Goal: Browse casually

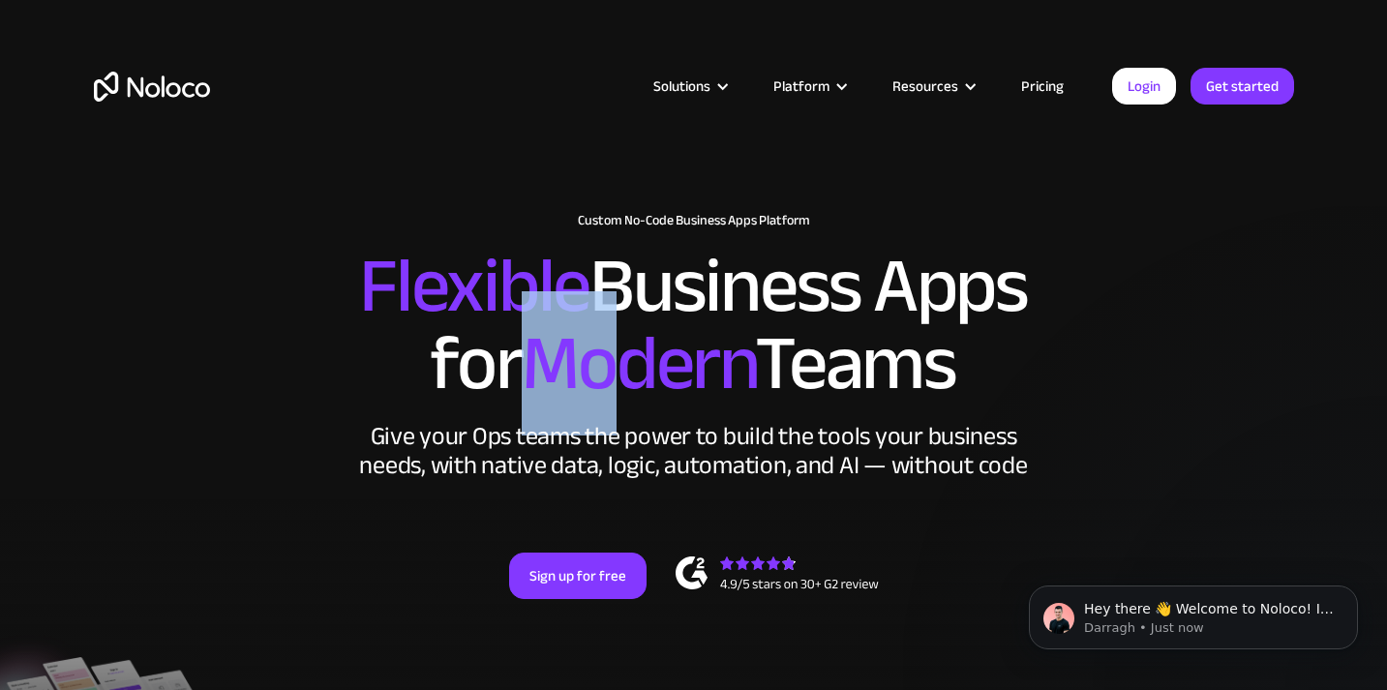
drag, startPoint x: 518, startPoint y: 315, endPoint x: 802, endPoint y: 365, distance: 289.0
click at [671, 346] on h2 "Flexible Business Apps for Modern Teams" at bounding box center [694, 325] width 1200 height 155
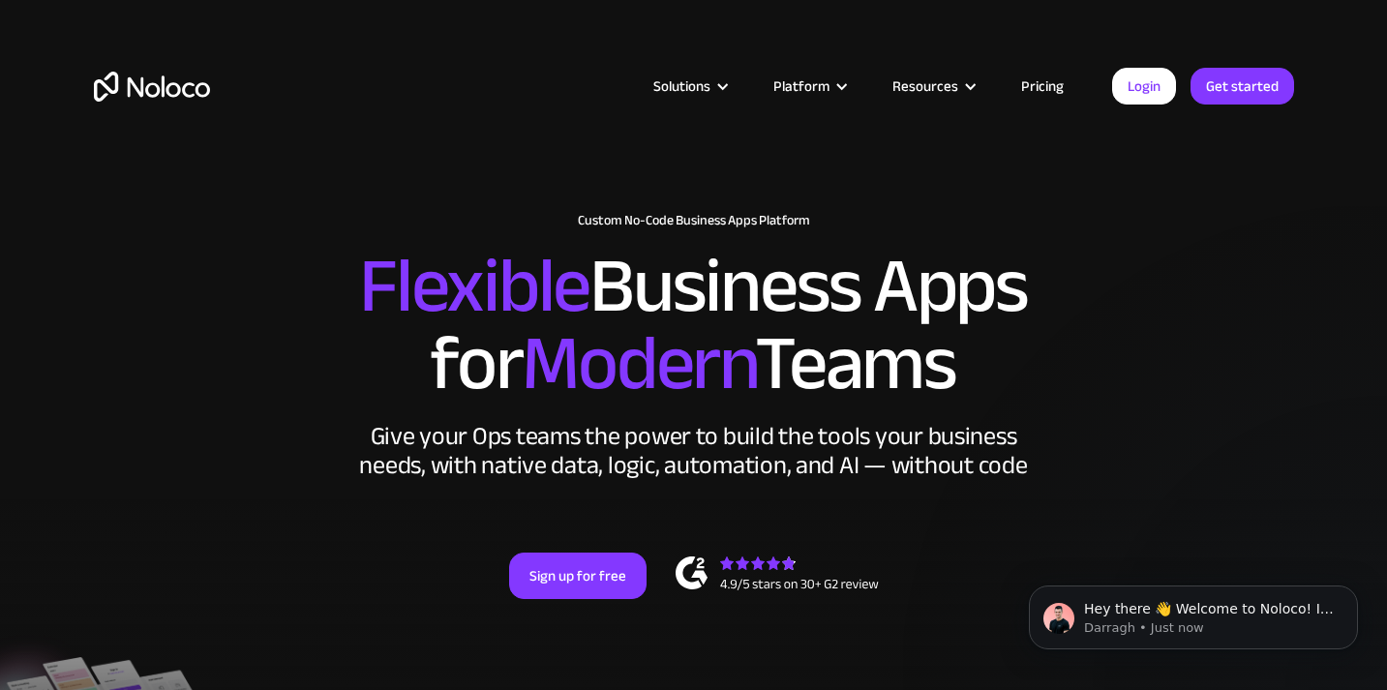
drag, startPoint x: 841, startPoint y: 366, endPoint x: 945, endPoint y: 360, distance: 103.7
click at [841, 422] on div "Give your Ops teams the power to build the tools your business needs, with nati…" at bounding box center [694, 451] width 678 height 58
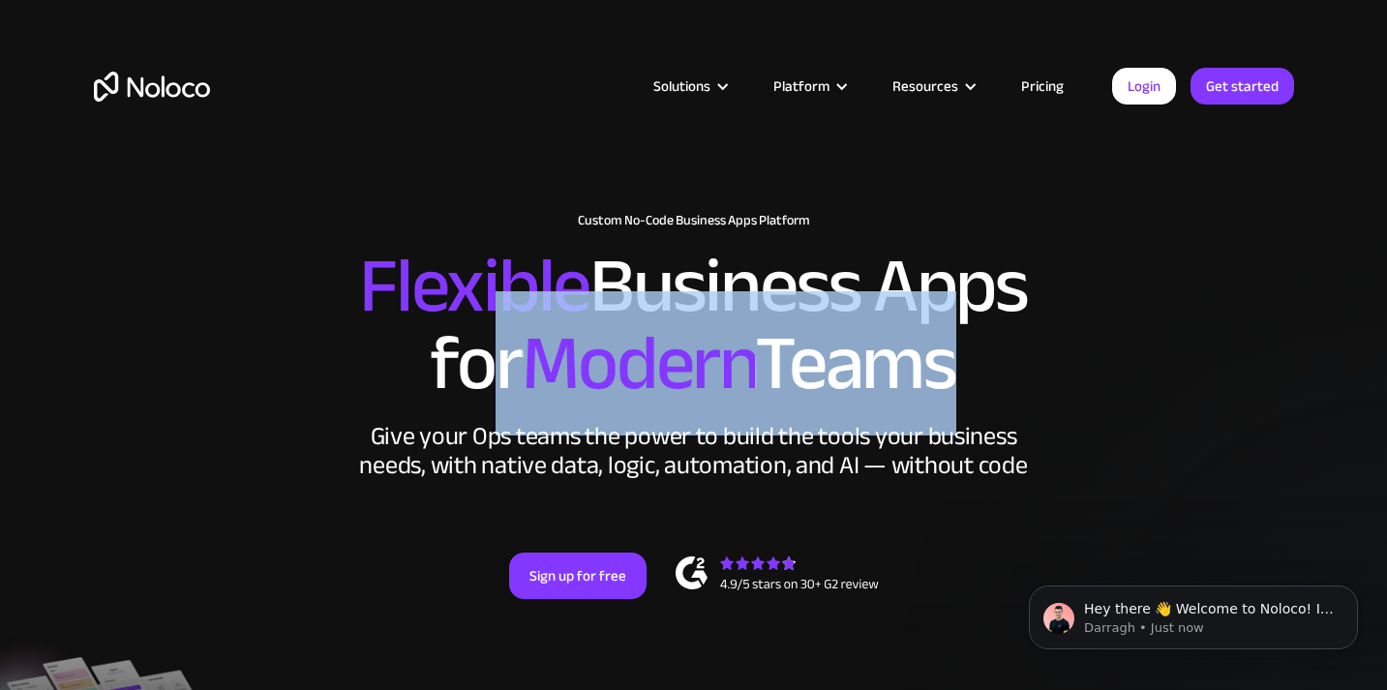
drag, startPoint x: 945, startPoint y: 360, endPoint x: 432, endPoint y: 281, distance: 519.1
click at [463, 286] on h2 "Flexible Business Apps for Modern Teams" at bounding box center [694, 325] width 1200 height 155
click at [665, 333] on span "Modern" at bounding box center [638, 363] width 233 height 144
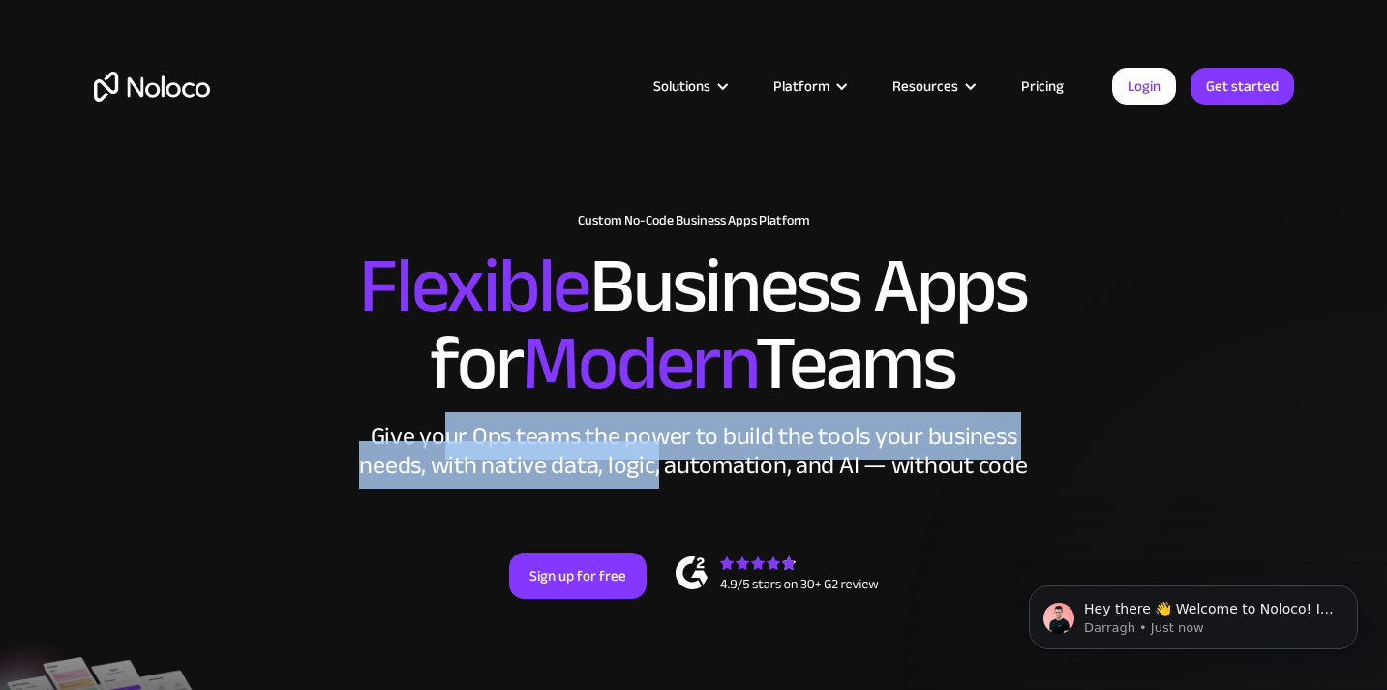
drag, startPoint x: 662, startPoint y: 426, endPoint x: 772, endPoint y: 438, distance: 111.1
click at [688, 429] on div "Give your Ops teams the power to build the tools your business needs, with nati…" at bounding box center [694, 451] width 678 height 58
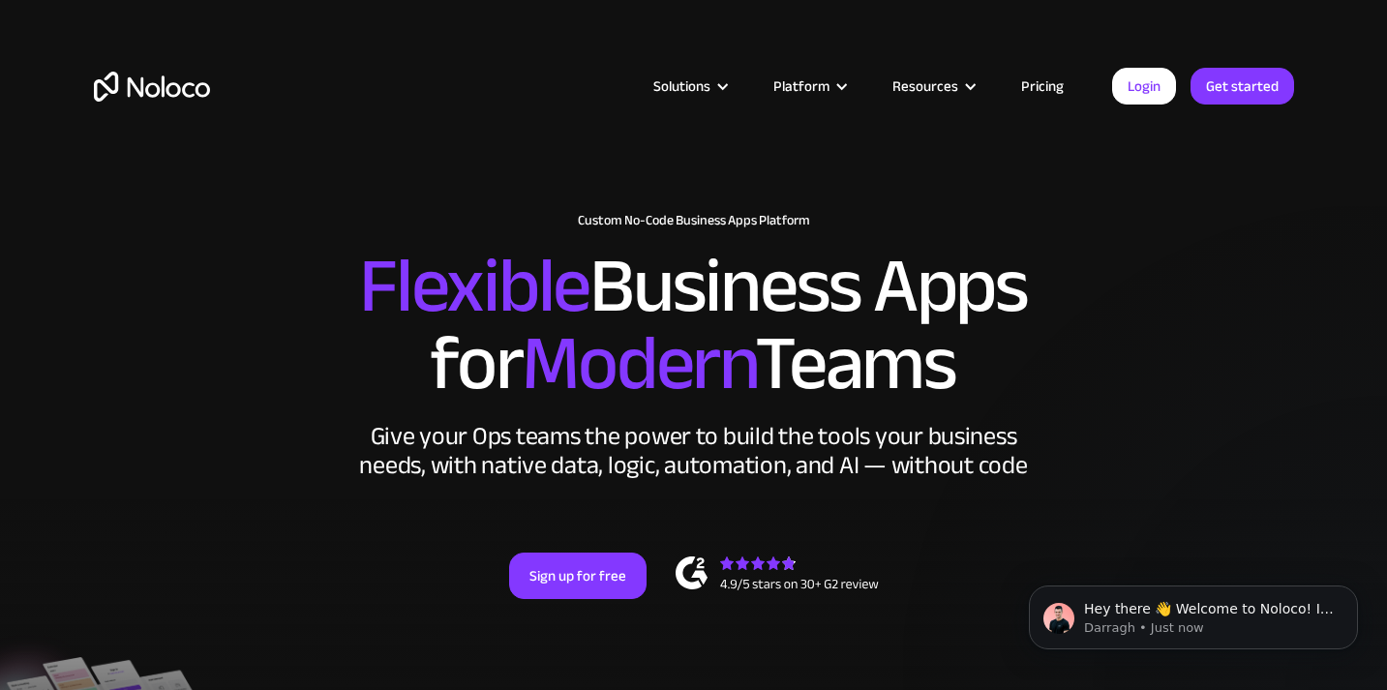
drag, startPoint x: 854, startPoint y: 441, endPoint x: 868, endPoint y: 441, distance: 14.5
click at [854, 441] on div "New: Connect Noloco to Stripe Custom No-Code Business Apps Platform Flexible Bu…" at bounding box center [694, 426] width 1239 height 464
click at [1353, 591] on icon "Dismiss notification" at bounding box center [1352, 591] width 11 height 11
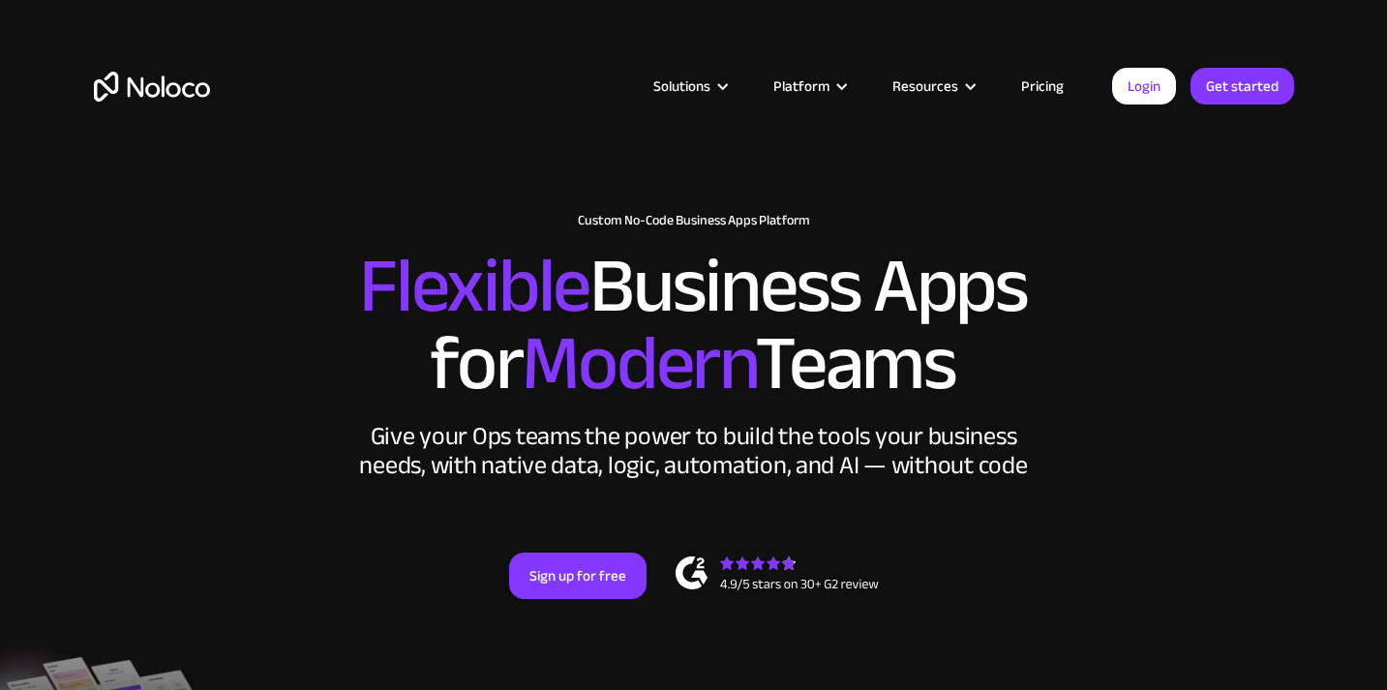
click at [849, 486] on div "New: Connect Noloco to Stripe Custom No-Code Business Apps Platform Flexible Bu…" at bounding box center [694, 426] width 1239 height 464
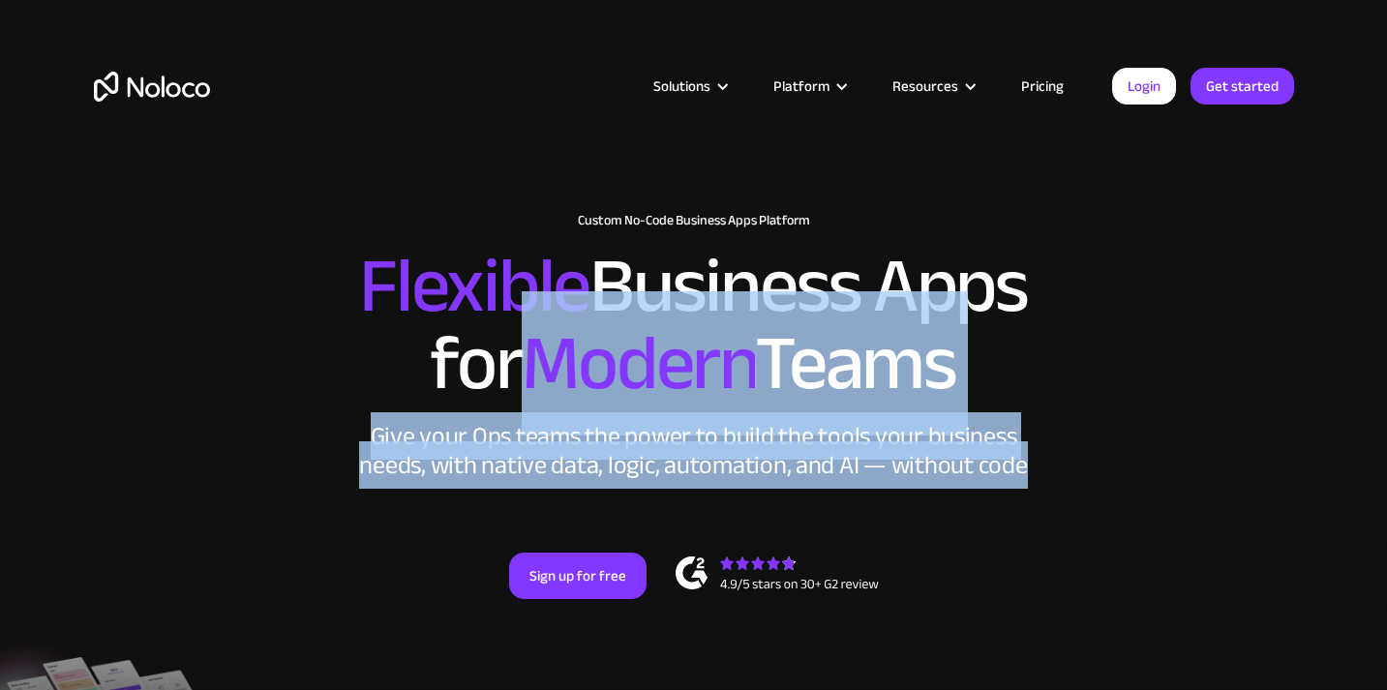
drag, startPoint x: 644, startPoint y: 388, endPoint x: 372, endPoint y: 304, distance: 284.7
click at [439, 344] on div "New: Connect Noloco to Stripe Custom No-Code Business Apps Platform Flexible Bu…" at bounding box center [694, 426] width 1239 height 464
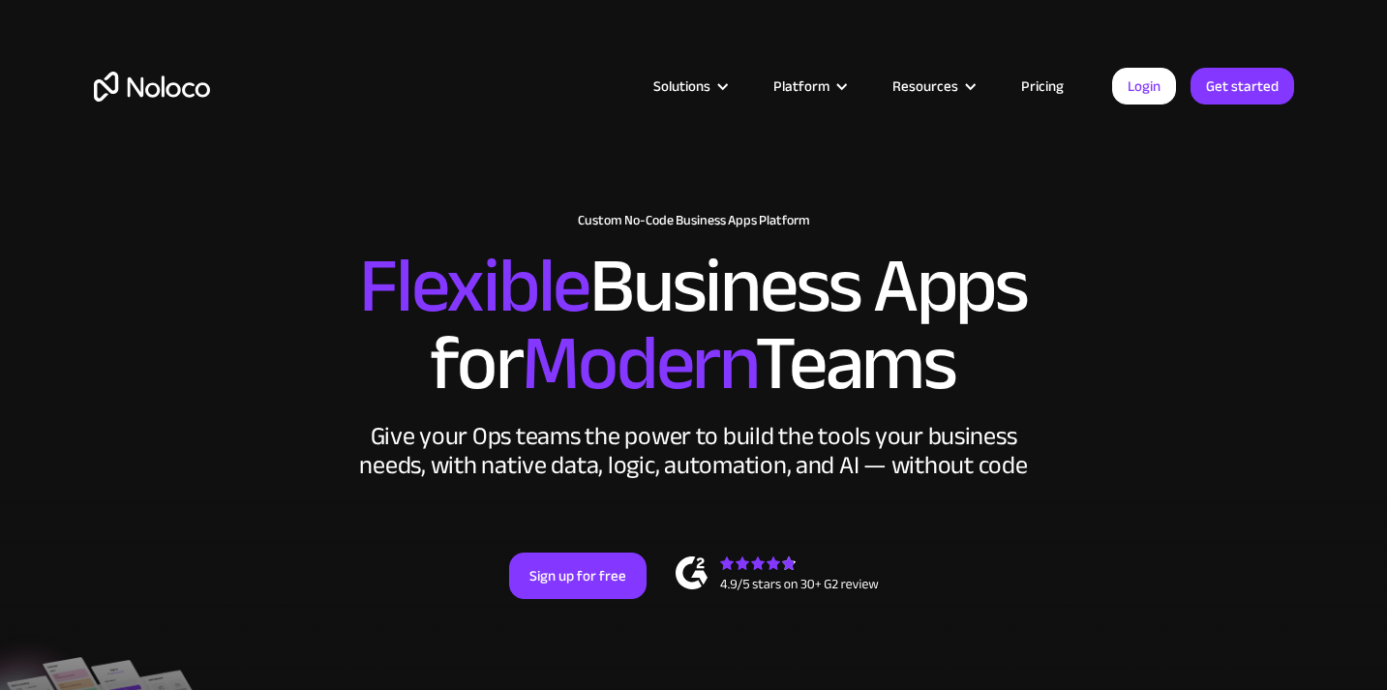
click at [366, 232] on span "Flexible" at bounding box center [474, 286] width 230 height 144
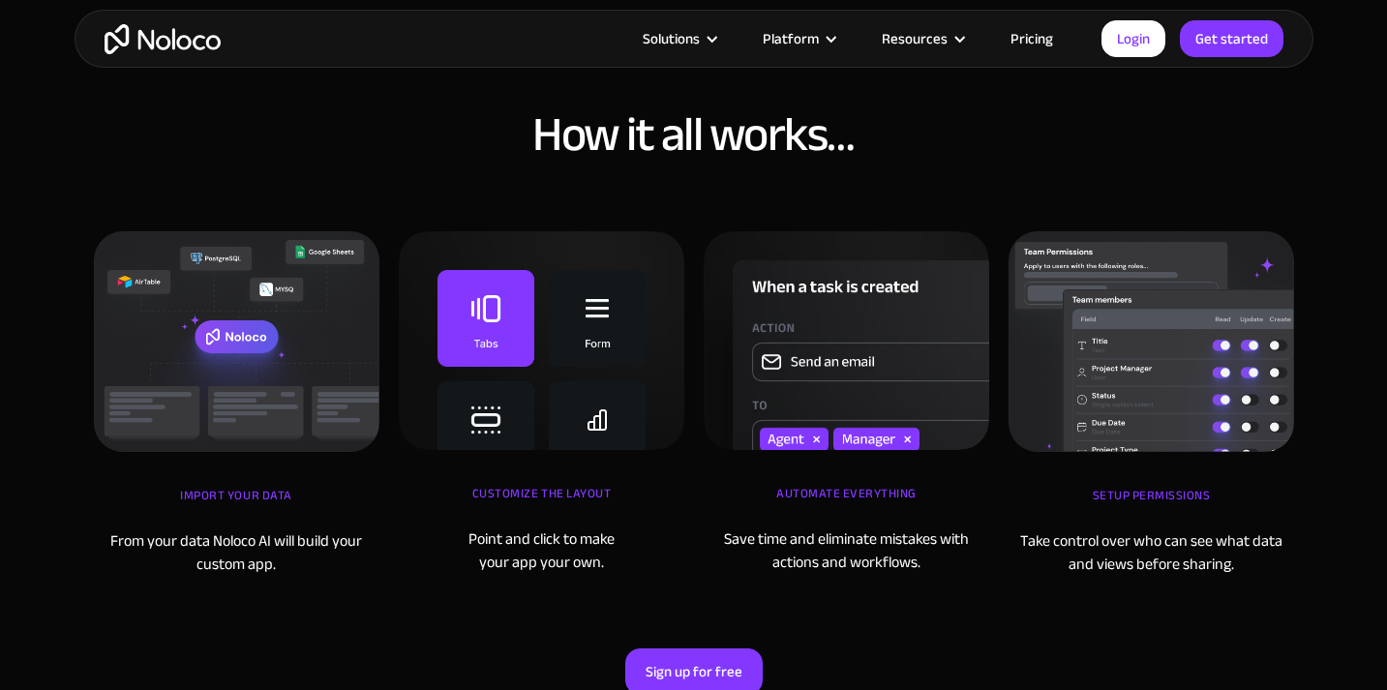
scroll to position [5562, 0]
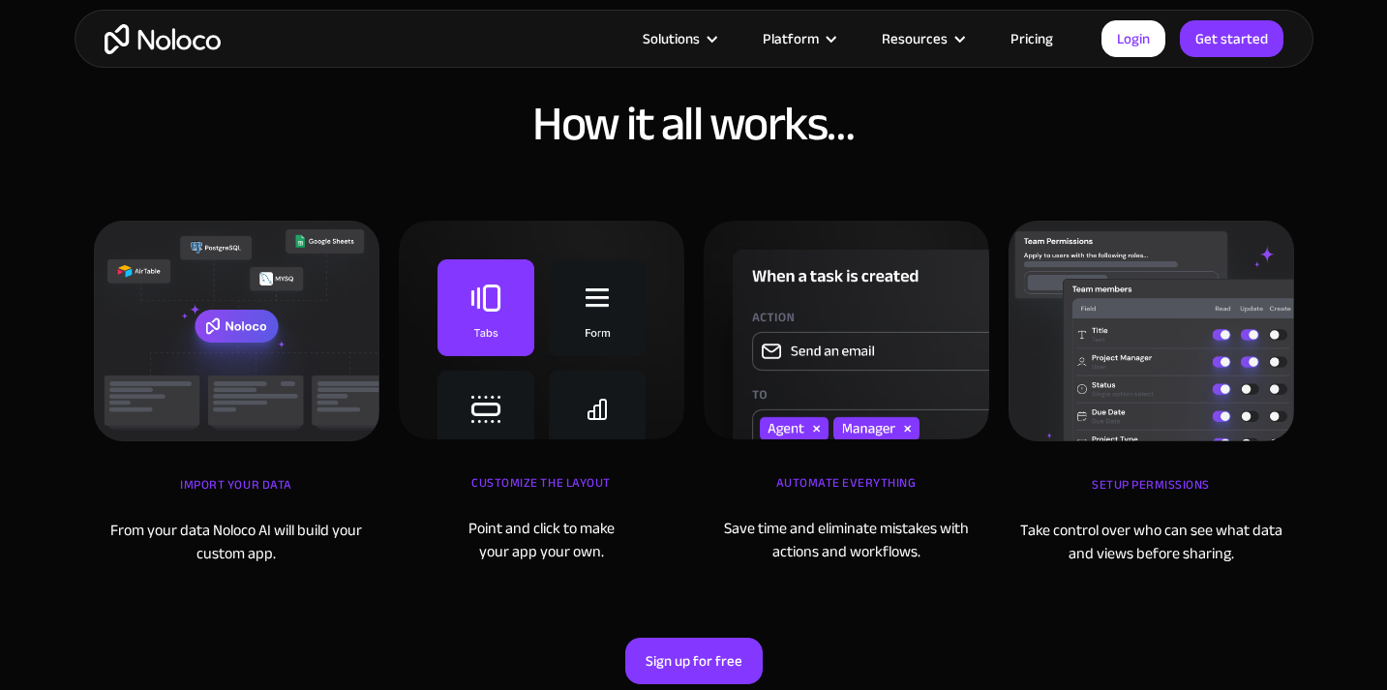
click at [537, 326] on img at bounding box center [542, 330] width 286 height 219
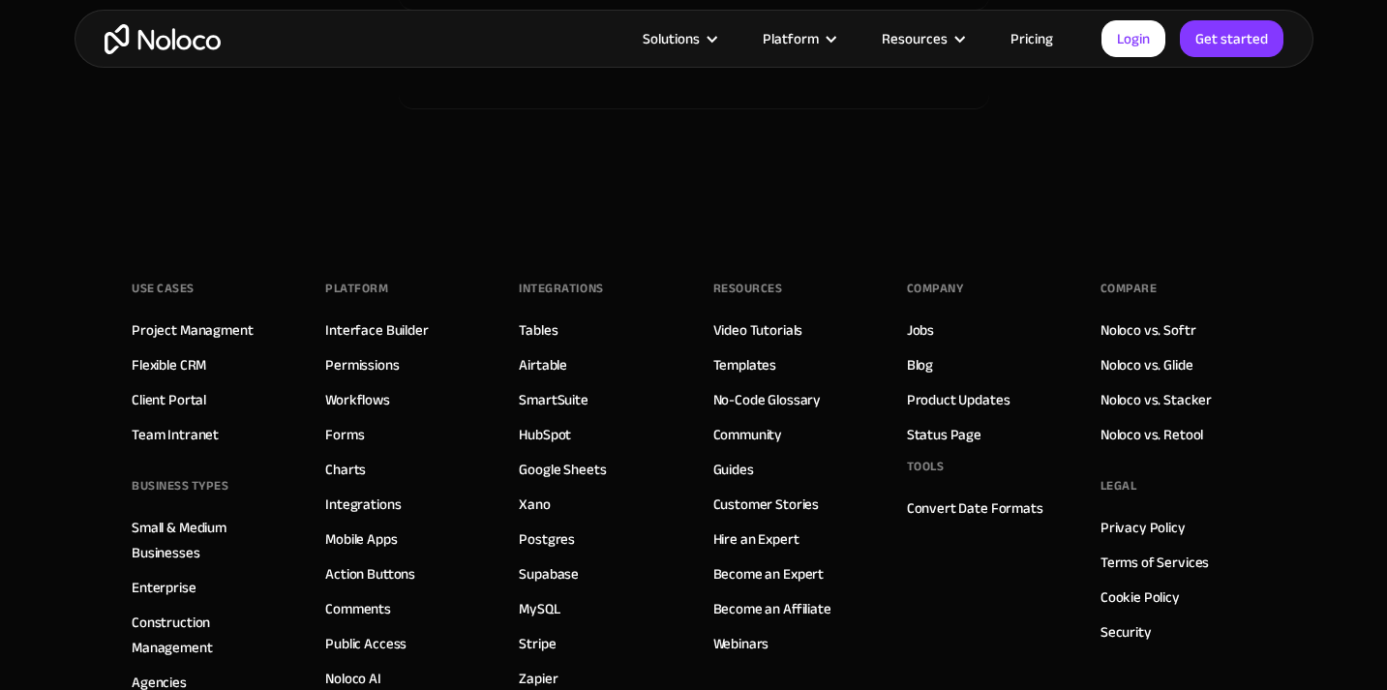
scroll to position [10482, 0]
